Goal: Task Accomplishment & Management: Use online tool/utility

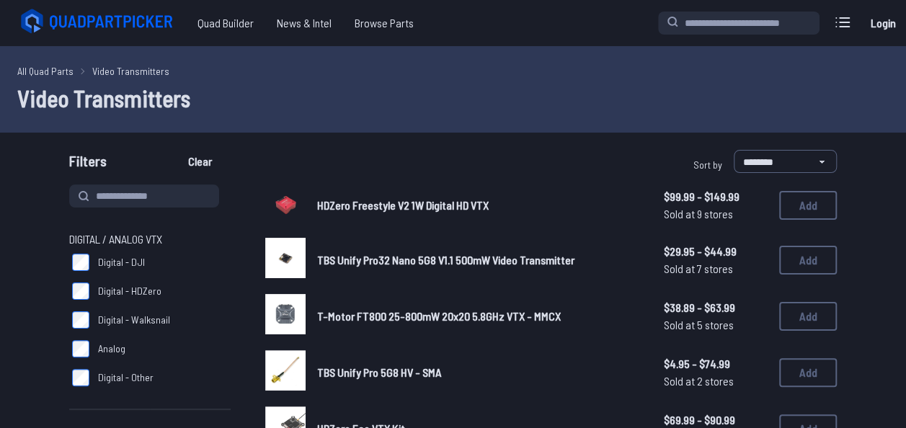
click at [873, 17] on link "Login" at bounding box center [882, 23] width 35 height 29
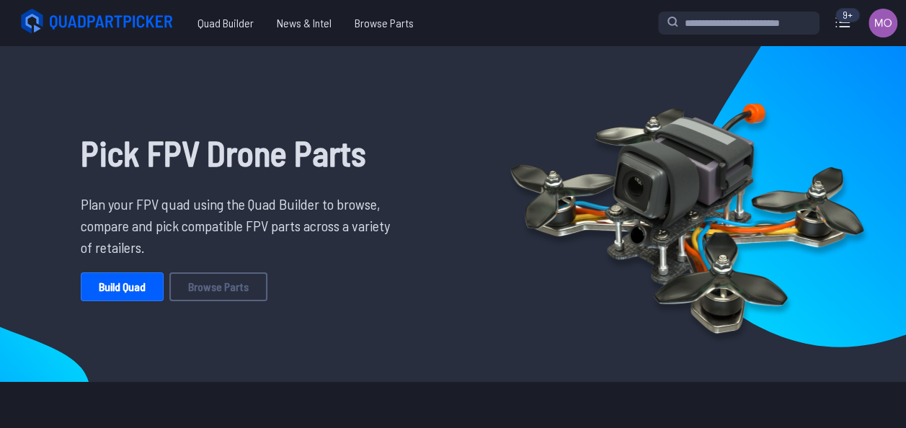
click at [842, 17] on div "9+" at bounding box center [847, 15] width 24 height 14
click at [844, 27] on icon at bounding box center [842, 22] width 23 height 23
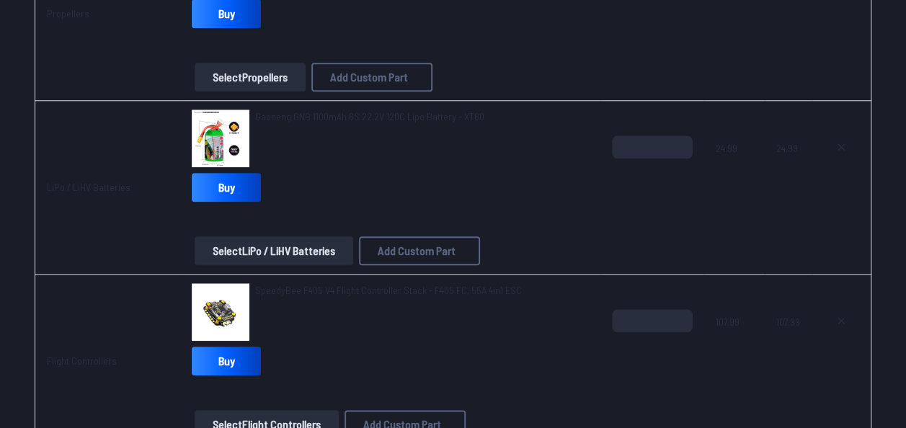
scroll to position [721, 0]
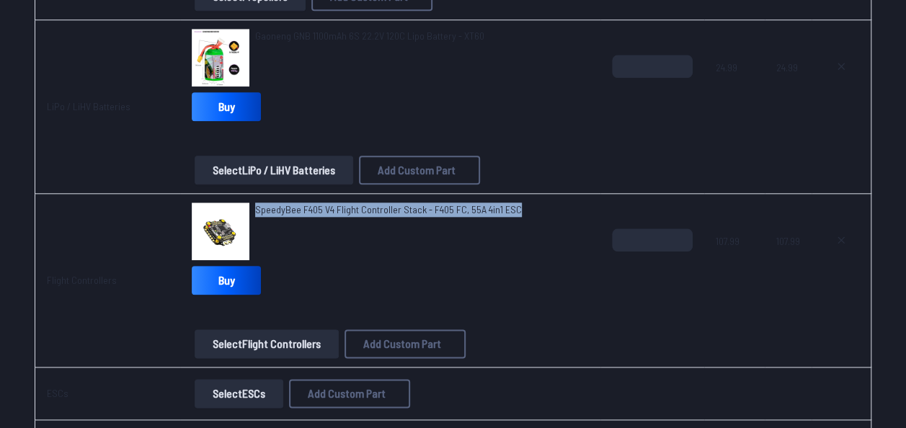
drag, startPoint x: 548, startPoint y: 210, endPoint x: 255, endPoint y: 213, distance: 292.6
click at [255, 213] on div "SpeedyBee F405 V4 Flight Controller Stack - F405 FC, 55A 4in1 ESC" at bounding box center [390, 231] width 397 height 58
drag, startPoint x: 255, startPoint y: 213, endPoint x: 298, endPoint y: 232, distance: 47.1
click at [298, 232] on div "SpeedyBee F405 V4 Flight Controller Stack - F405 FC, 55A 4in1 ESC" at bounding box center [388, 231] width 267 height 58
copy span "SpeedyBee F405 V4 Flight Controller Stack - F405 FC, 55A 4in1 ESC"
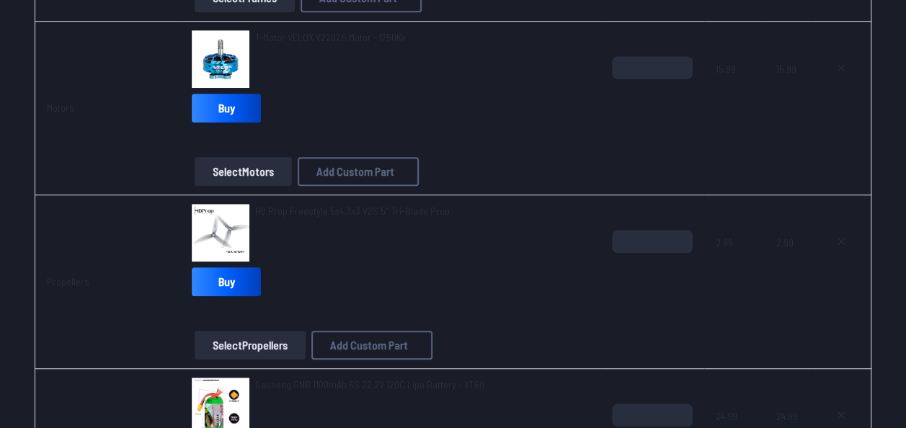
scroll to position [288, 0]
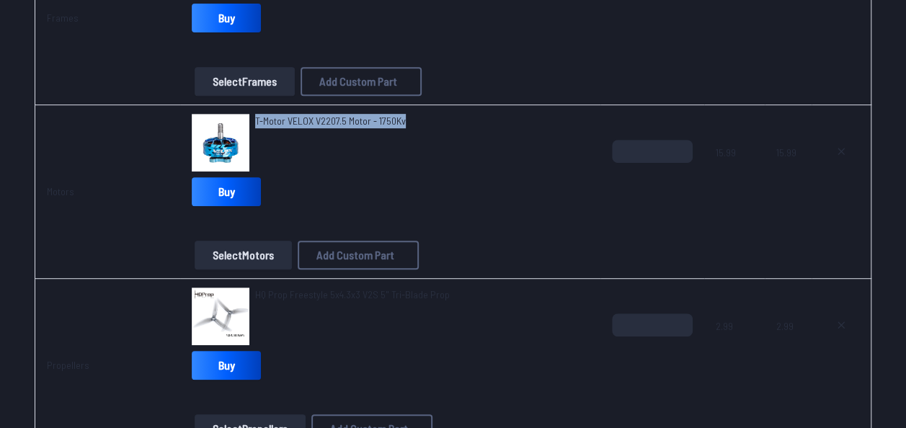
drag, startPoint x: 431, startPoint y: 121, endPoint x: 258, endPoint y: 128, distance: 173.1
click at [258, 128] on div "T-Motor VELOX V2207.5 Motor - 1750Kv" at bounding box center [390, 143] width 397 height 58
copy span "T-Motor VELOX V2207.5 Motor - 1750Kv"
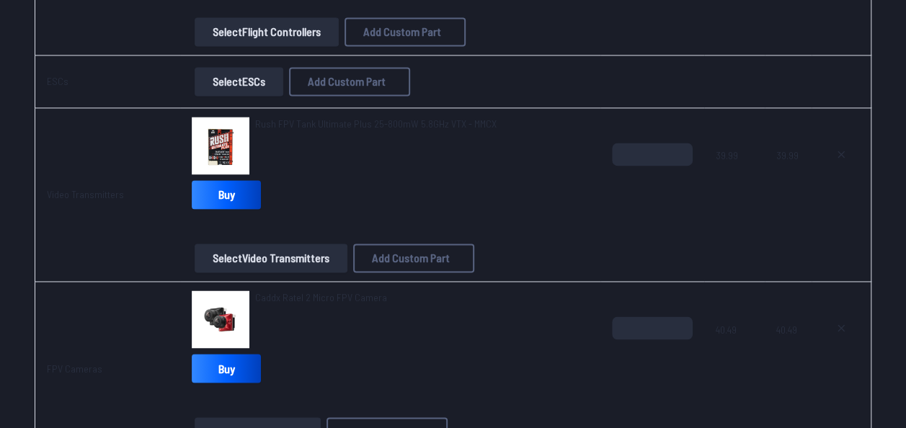
scroll to position [1081, 0]
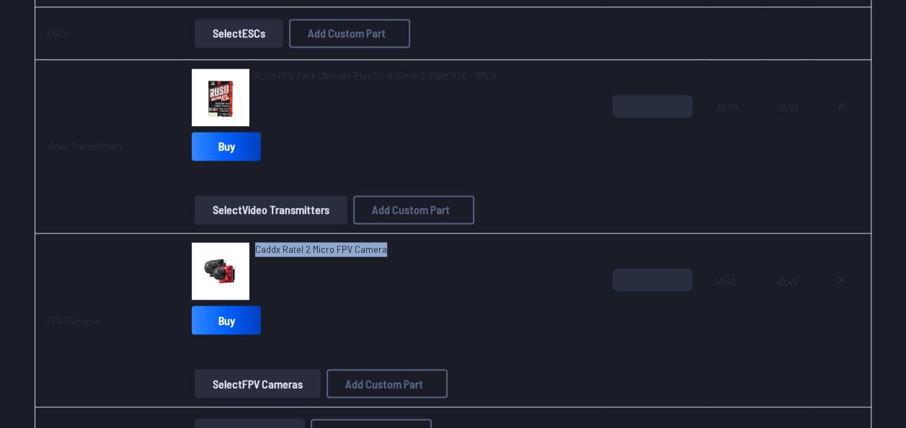
drag, startPoint x: 388, startPoint y: 244, endPoint x: 257, endPoint y: 253, distance: 132.2
click at [257, 253] on div "Caddx Ratel 2 Micro FPV Camera" at bounding box center [390, 271] width 397 height 58
copy span "Caddx Ratel 2 Micro FPV Camera"
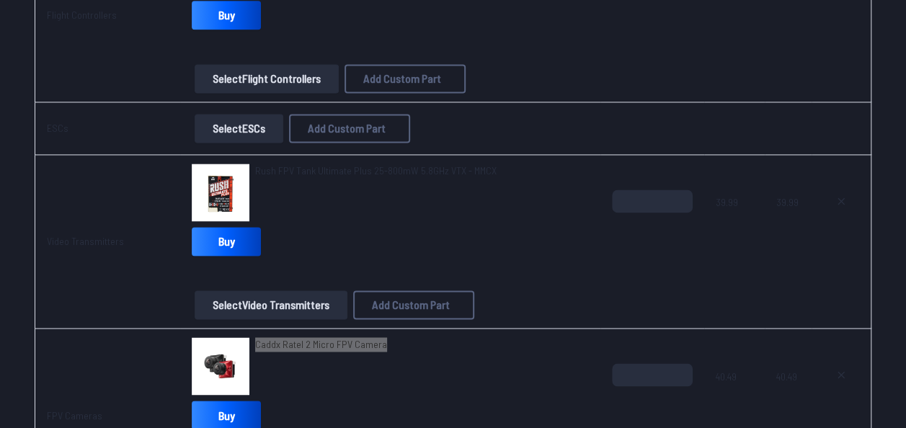
scroll to position [1009, 0]
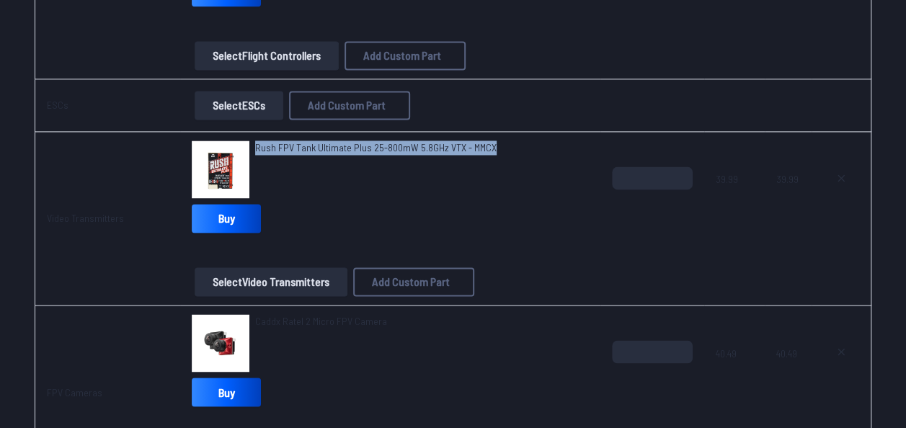
drag, startPoint x: 553, startPoint y: 146, endPoint x: 257, endPoint y: 150, distance: 296.2
click at [257, 150] on div "Rush FPV Tank Ultimate Plus 25-800mW 5.8GHz VTX - MMCX" at bounding box center [390, 170] width 397 height 58
copy span "Rush FPV Tank Ultimate Plus 25-800mW 5.8GHz VTX - MMCX"
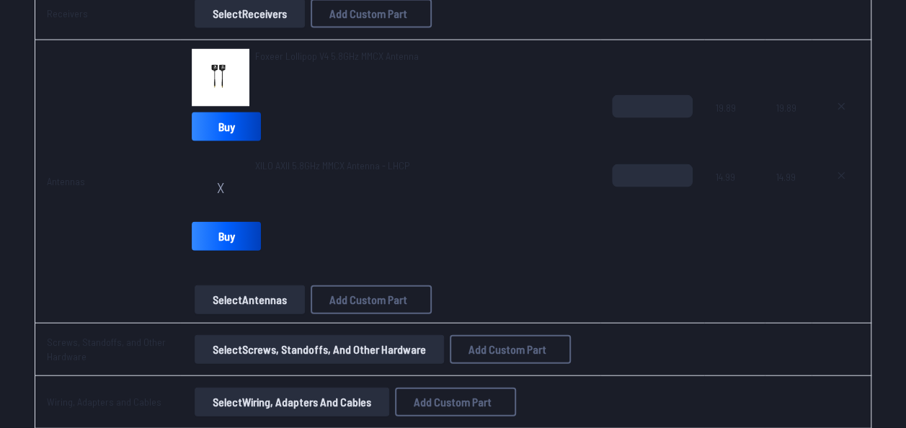
scroll to position [1513, 0]
